Goal: Use online tool/utility: Utilize a website feature to perform a specific function

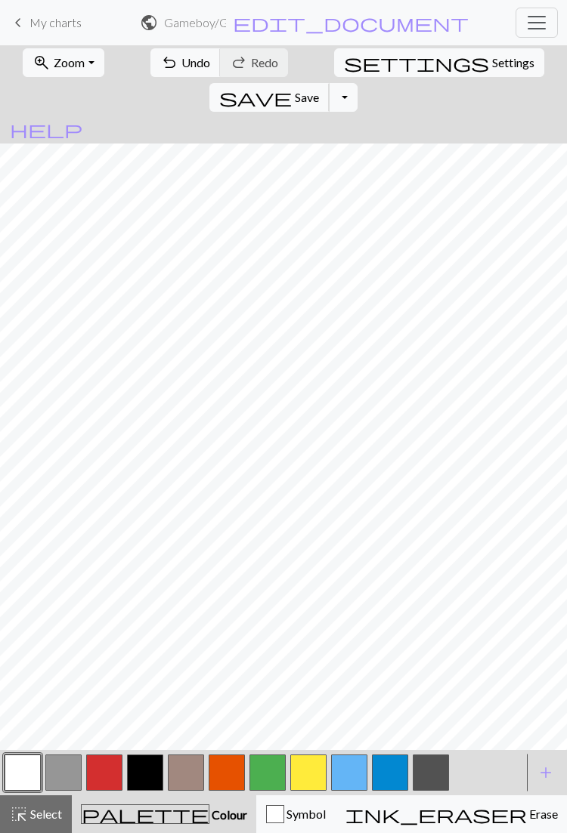
click at [319, 90] on span "Save" at bounding box center [307, 97] width 24 height 14
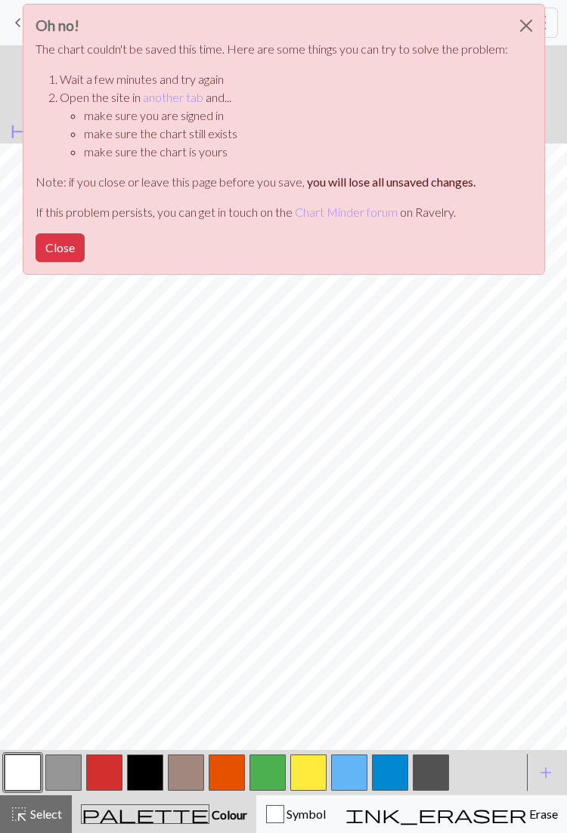
click at [64, 242] on button "Close" at bounding box center [60, 247] width 49 height 29
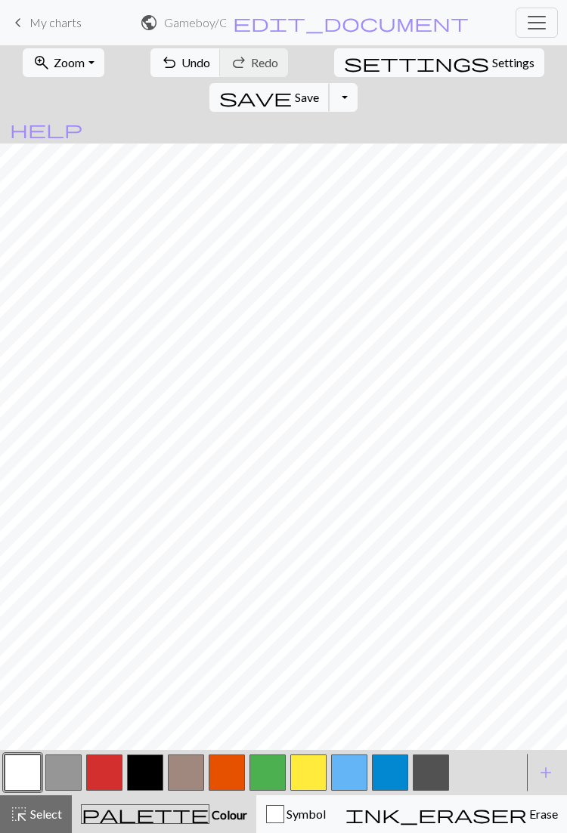
click at [329, 83] on button "save Save Save" at bounding box center [269, 97] width 120 height 29
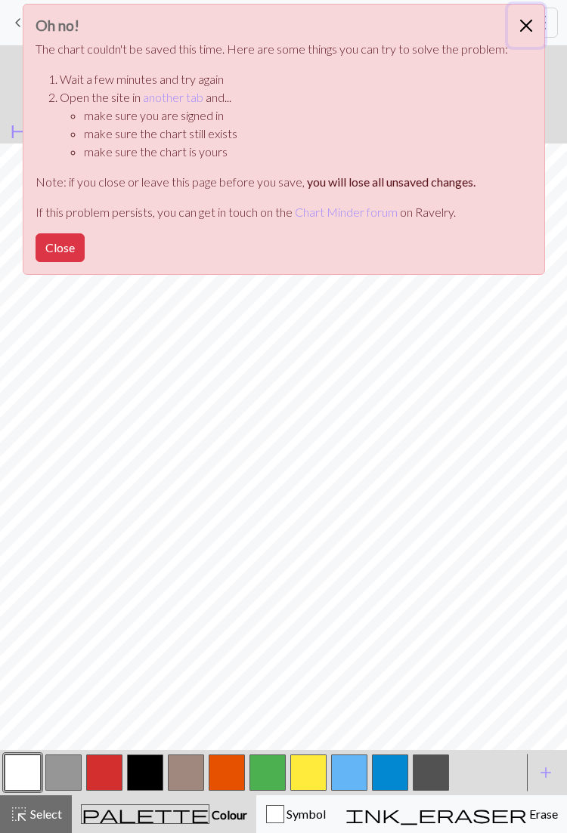
click at [523, 21] on button "Close" at bounding box center [526, 26] width 36 height 42
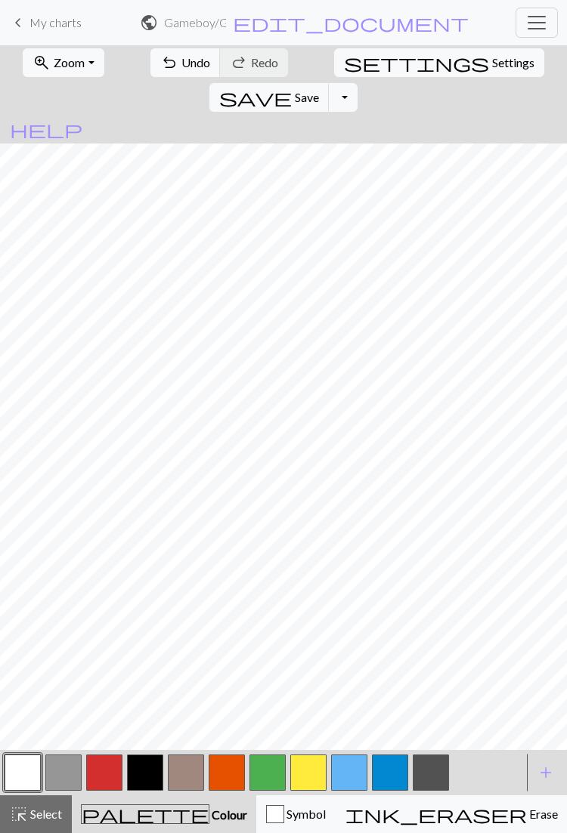
click at [357, 83] on button "Toggle Dropdown" at bounding box center [343, 97] width 29 height 29
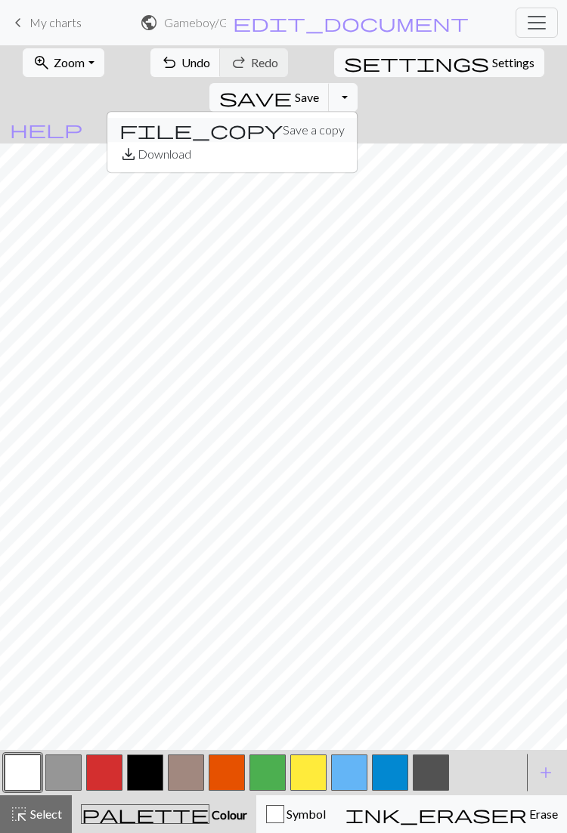
click at [357, 118] on button "file_copy Save a copy" at bounding box center [231, 130] width 249 height 24
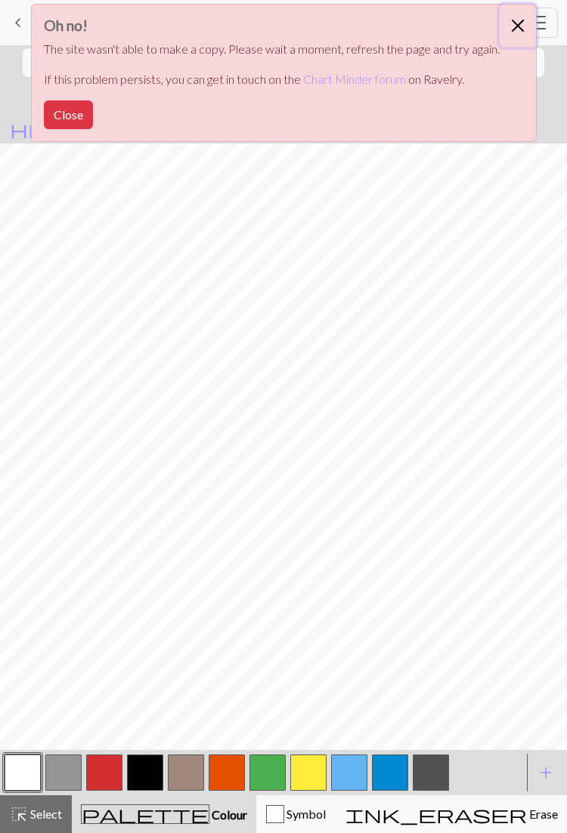
click at [516, 14] on button "Close" at bounding box center [517, 26] width 36 height 42
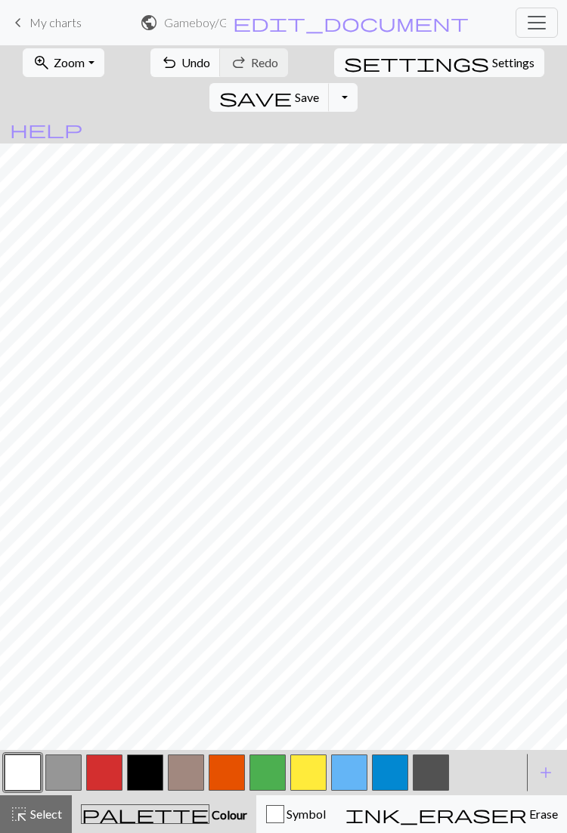
click at [357, 83] on button "Toggle Dropdown" at bounding box center [343, 97] width 29 height 29
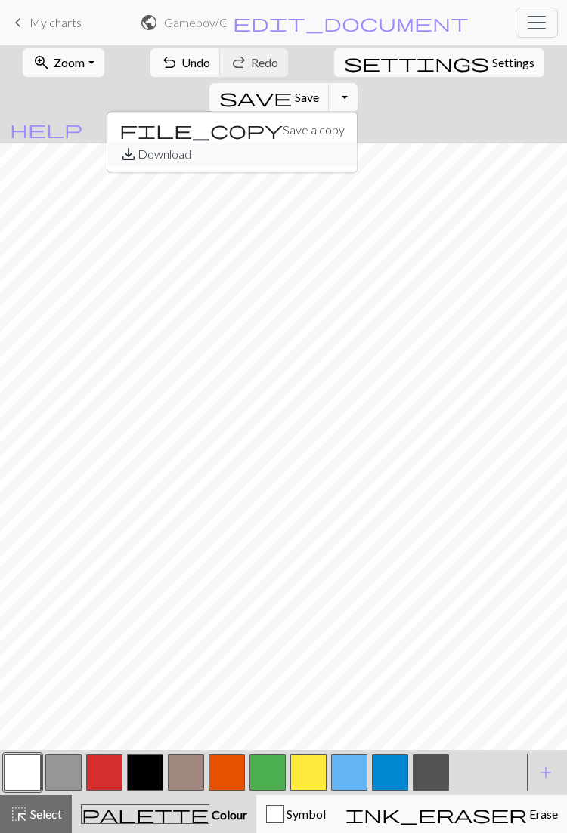
click at [357, 142] on button "save_alt Download" at bounding box center [231, 154] width 249 height 24
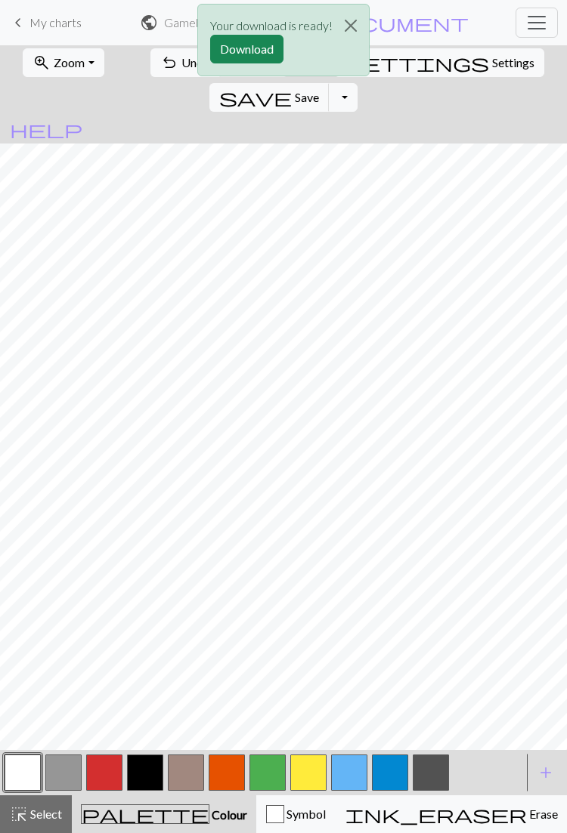
click at [261, 57] on button "Download" at bounding box center [246, 49] width 73 height 29
